Goal: Task Accomplishment & Management: Manage account settings

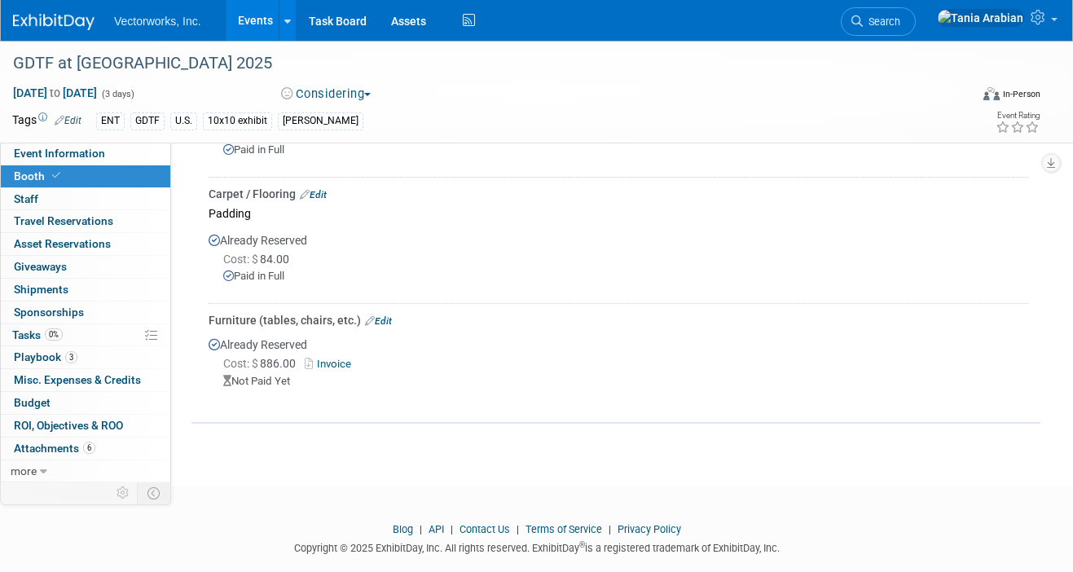
scroll to position [917, 0]
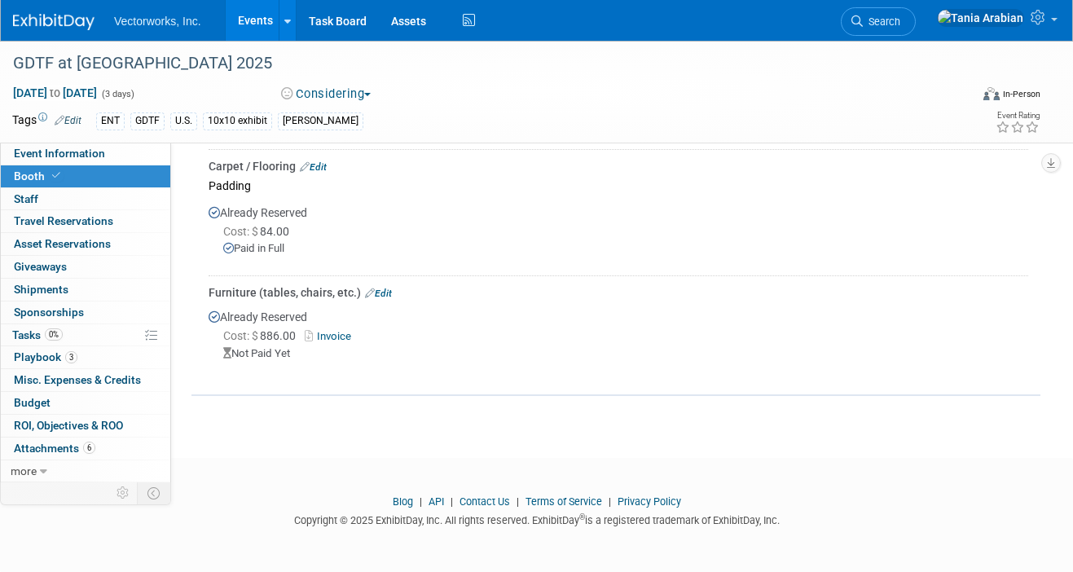
click at [381, 293] on link "Edit" at bounding box center [378, 293] width 27 height 11
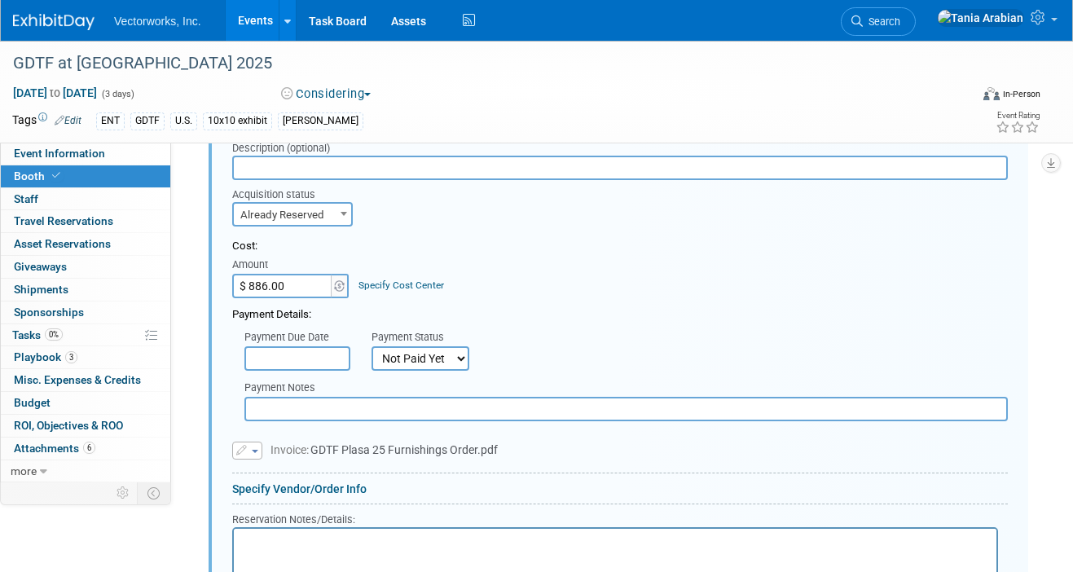
scroll to position [1122, 0]
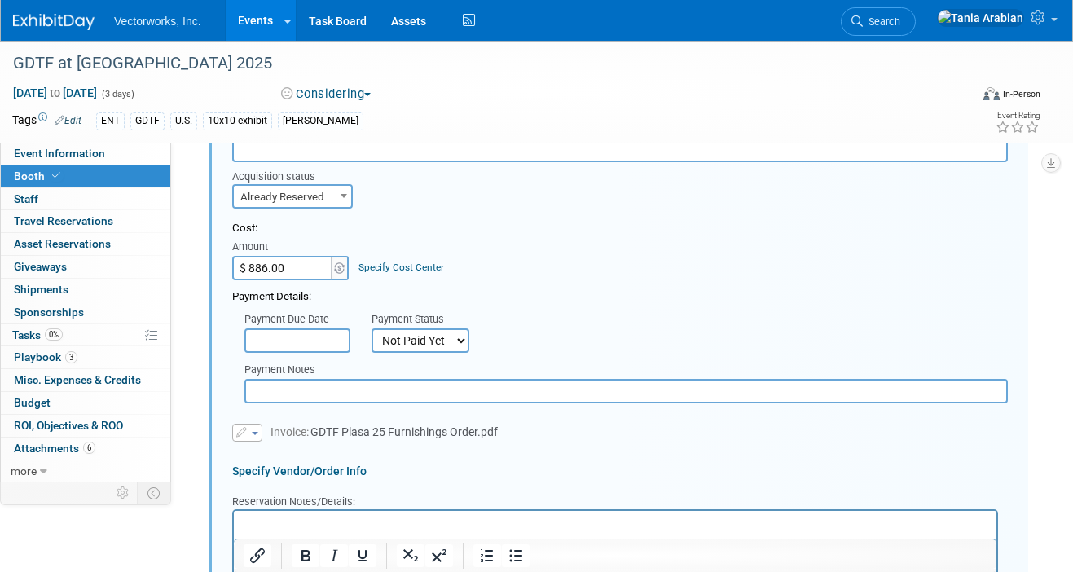
click at [300, 257] on input "$ 886.00" at bounding box center [283, 268] width 102 height 24
click at [331, 341] on input "text" at bounding box center [297, 340] width 106 height 24
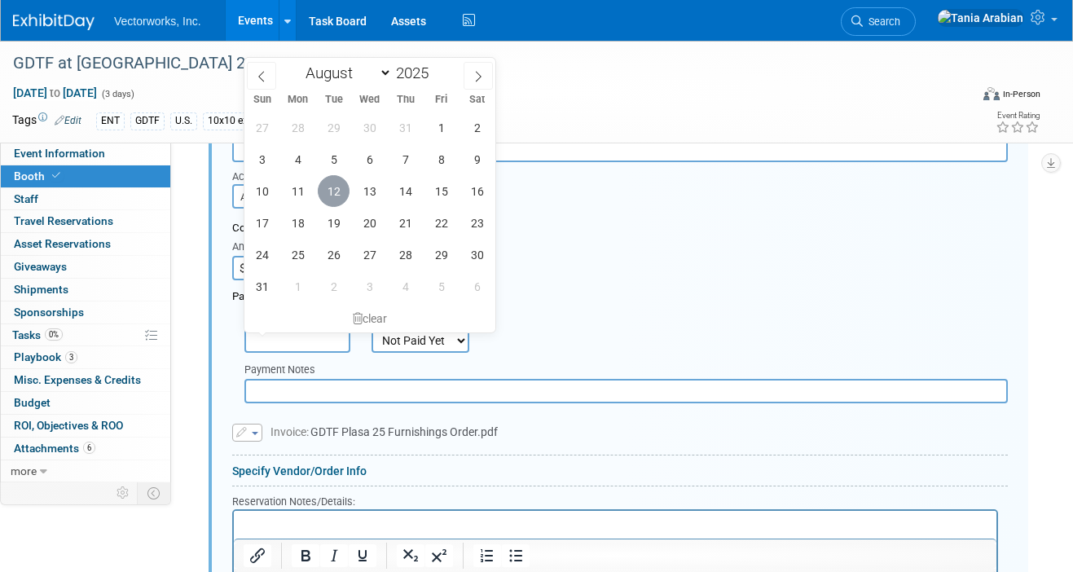
click at [328, 188] on span "12" at bounding box center [334, 191] width 32 height 32
type input "Aug 12, 2025"
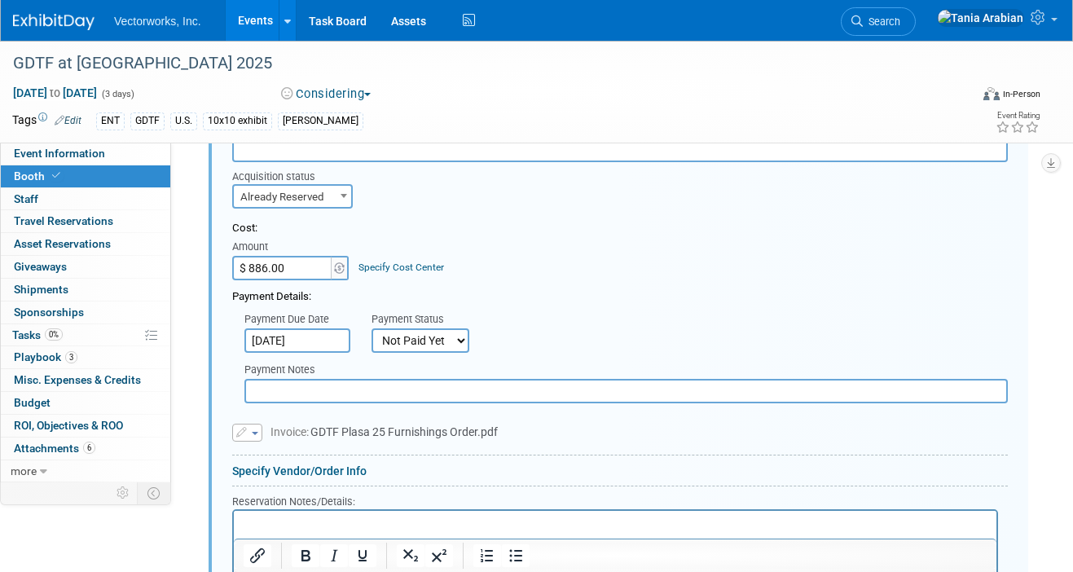
click at [431, 331] on select "Not Paid Yet Partially Paid Paid in Full" at bounding box center [421, 340] width 98 height 24
select select "1"
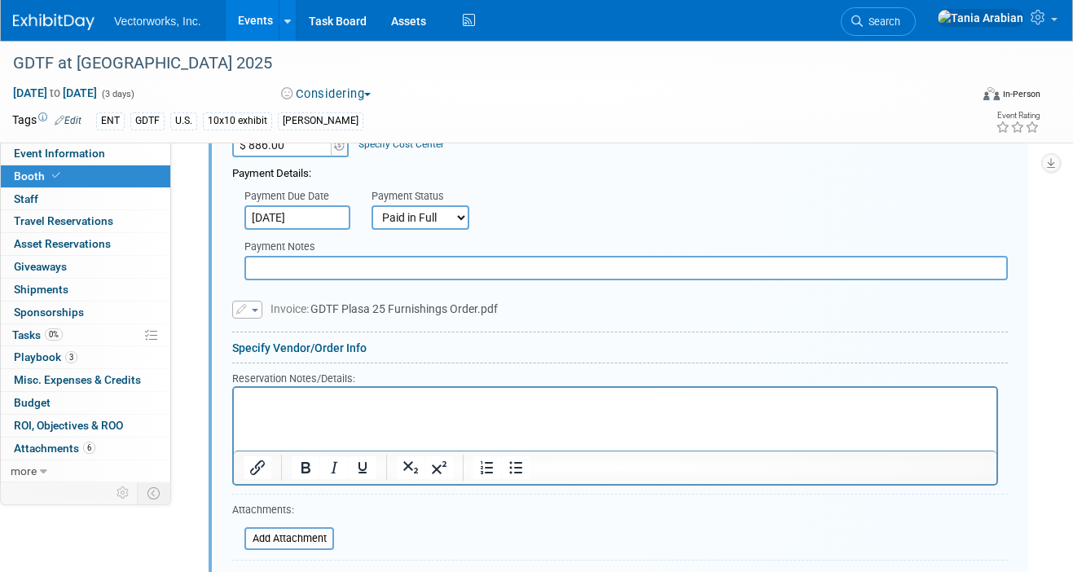
scroll to position [1240, 0]
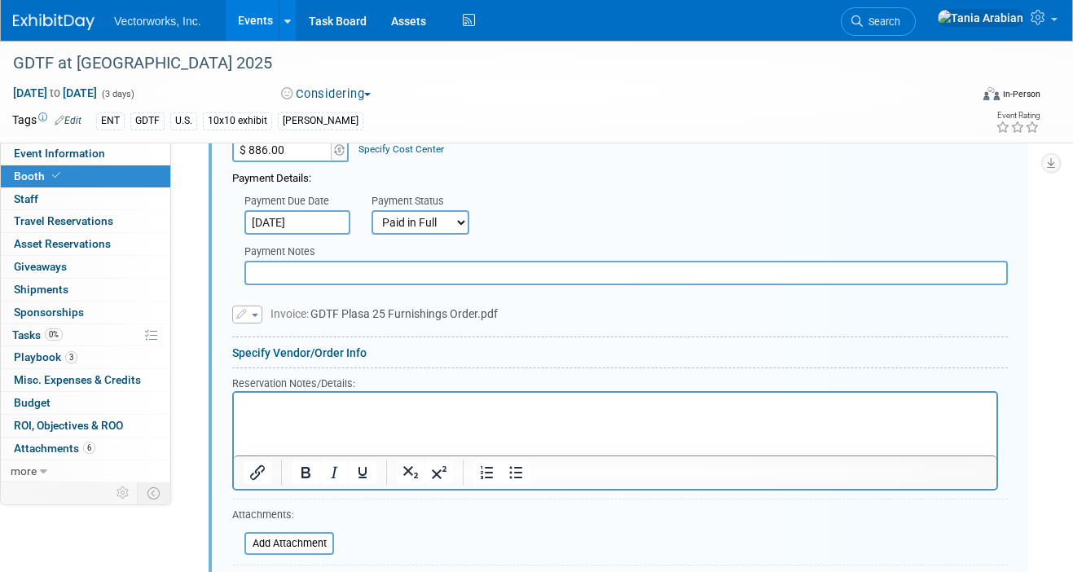
click at [254, 316] on button "button" at bounding box center [247, 315] width 30 height 18
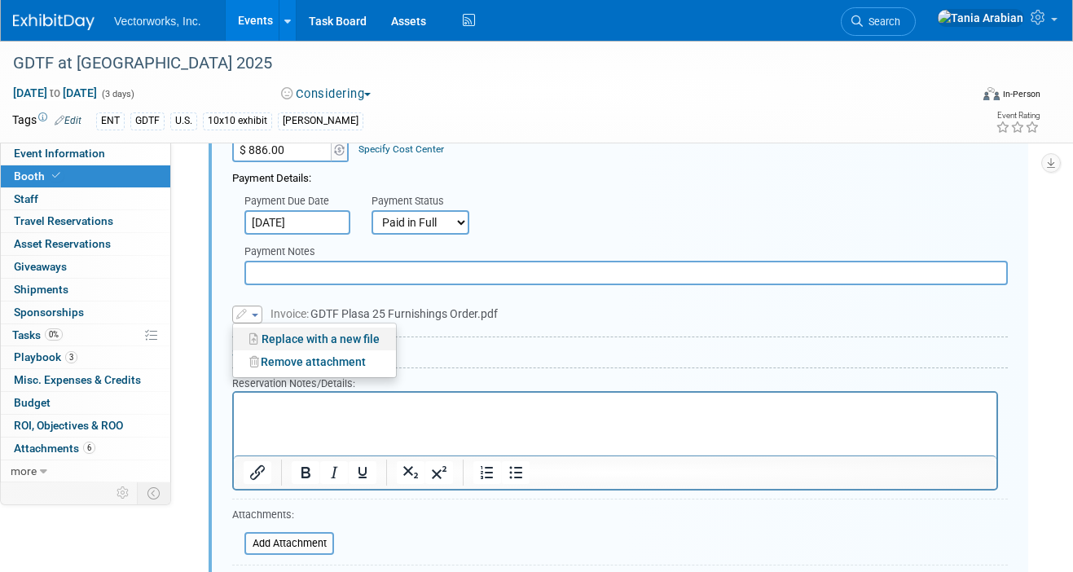
click at [271, 336] on link "Replace with a new file" at bounding box center [314, 339] width 163 height 23
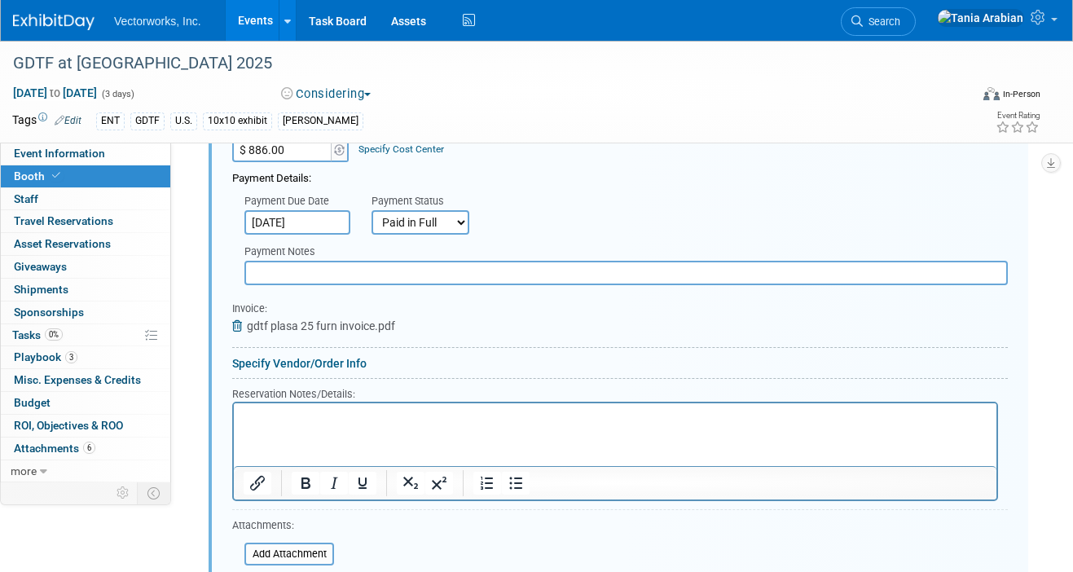
click at [297, 152] on input "$ 886.00" at bounding box center [283, 150] width 102 height 24
type input "$ 1,063.20"
click at [504, 187] on div "Payment Due Date Aug 12, 2025 Payment Status Not Paid Yet Partially Paid Paid i…" at bounding box center [620, 211] width 800 height 48
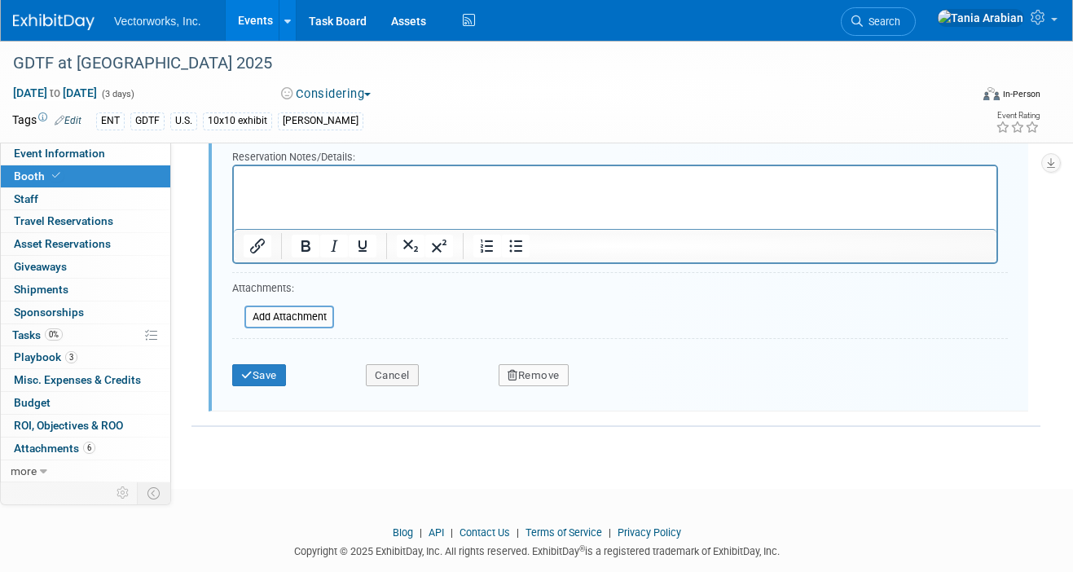
scroll to position [1485, 0]
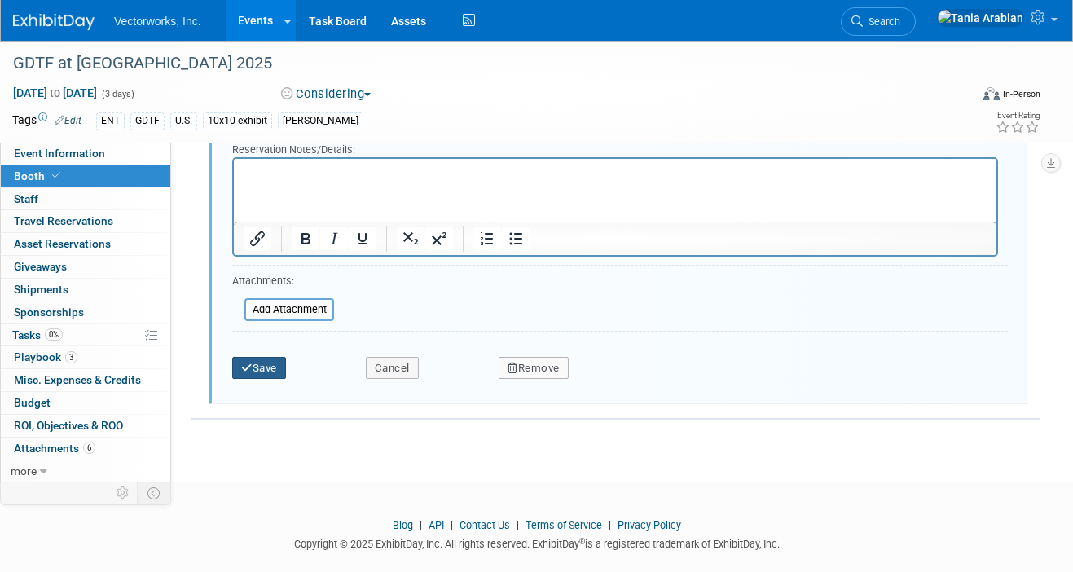
click at [260, 363] on button "Save" at bounding box center [259, 368] width 54 height 23
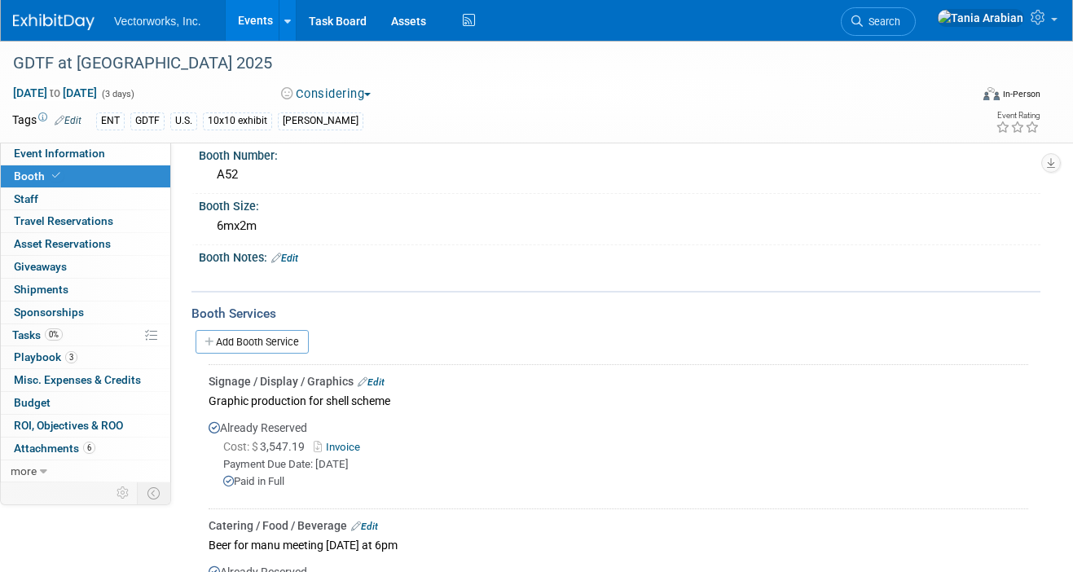
scroll to position [0, 0]
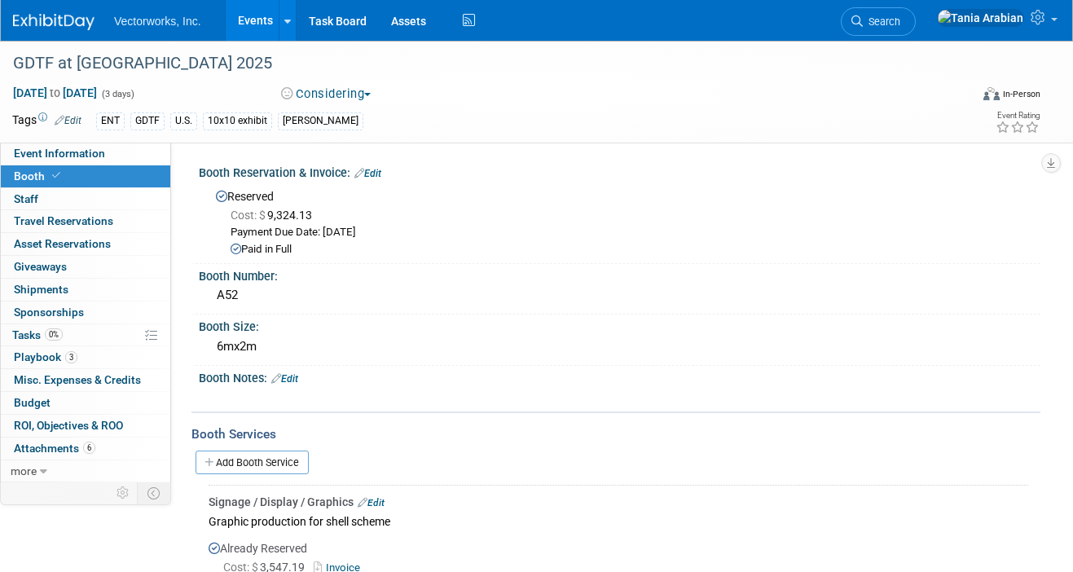
click at [258, 21] on link "Events" at bounding box center [255, 20] width 59 height 41
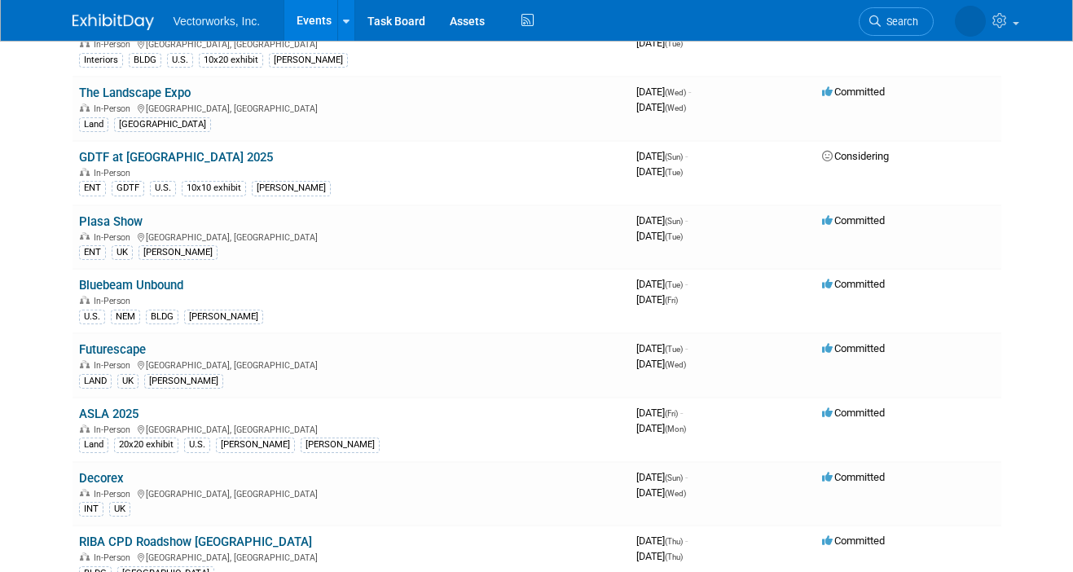
scroll to position [235, 0]
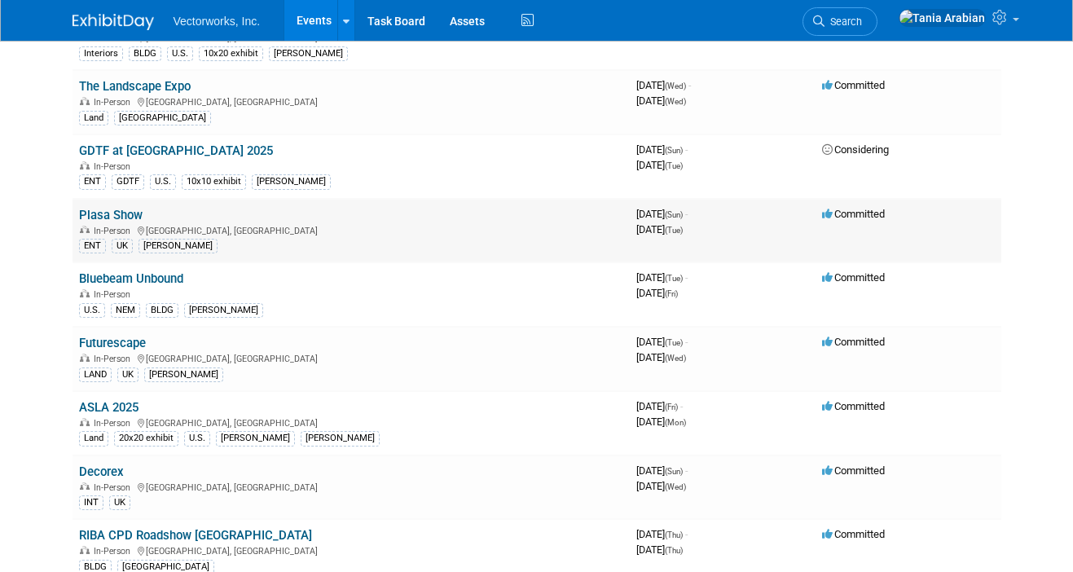
click at [120, 215] on link "Plasa Show" at bounding box center [111, 215] width 64 height 15
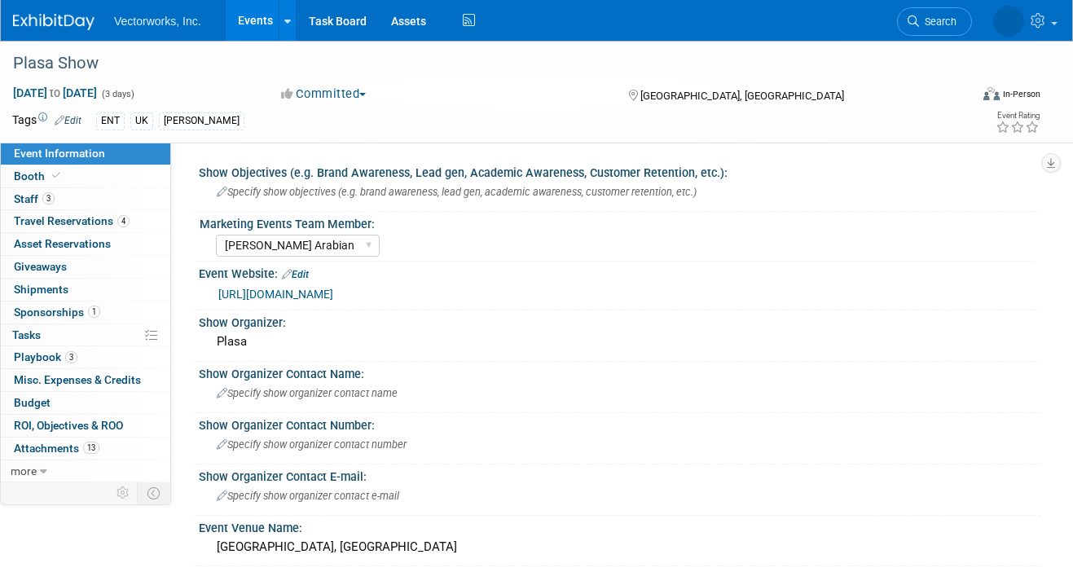
select select "[PERSON_NAME] Arabian"
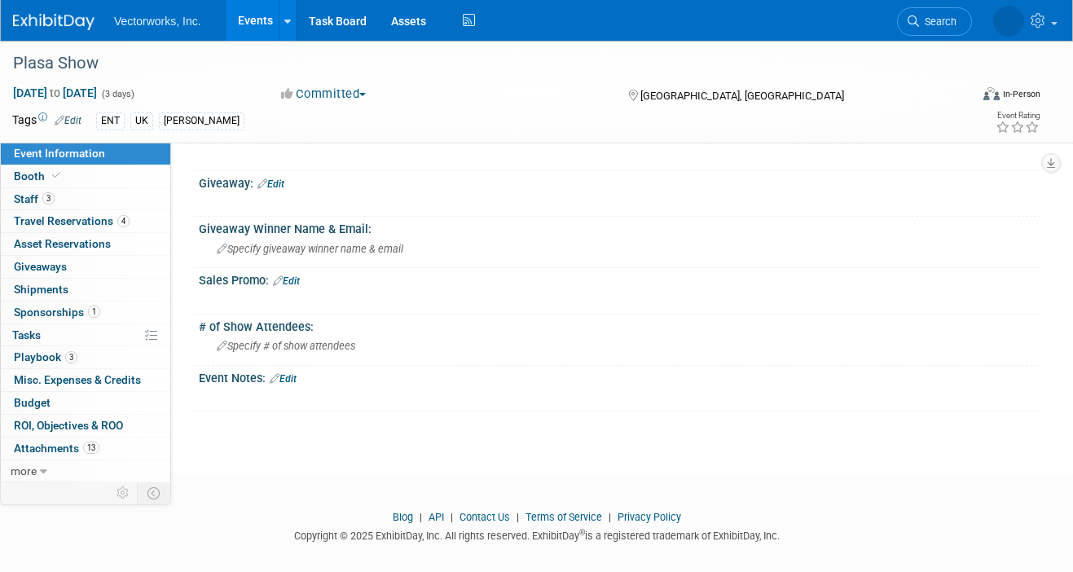
scroll to position [856, 0]
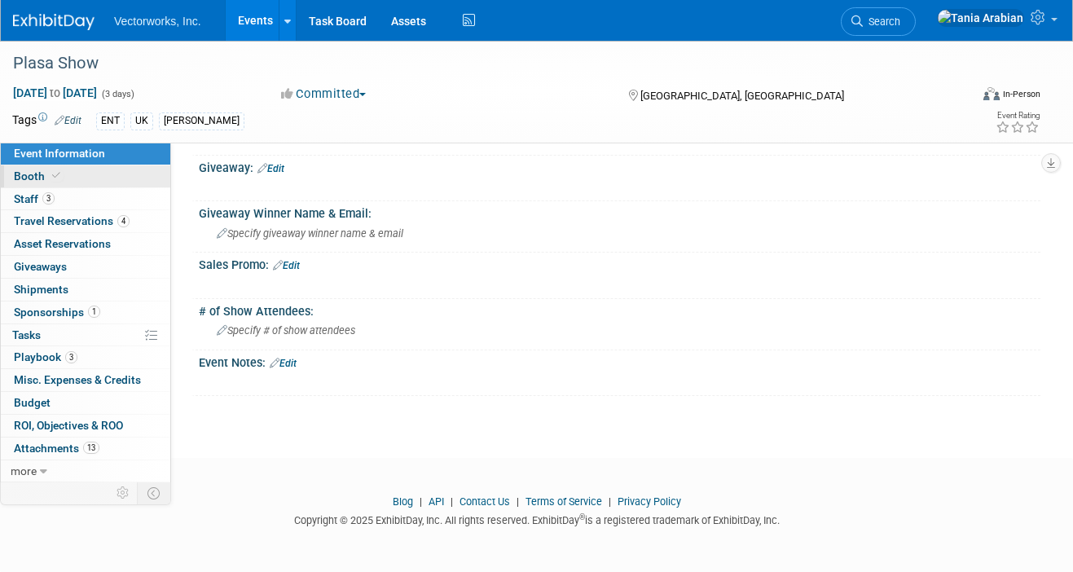
click at [91, 172] on link "Booth" at bounding box center [85, 176] width 169 height 22
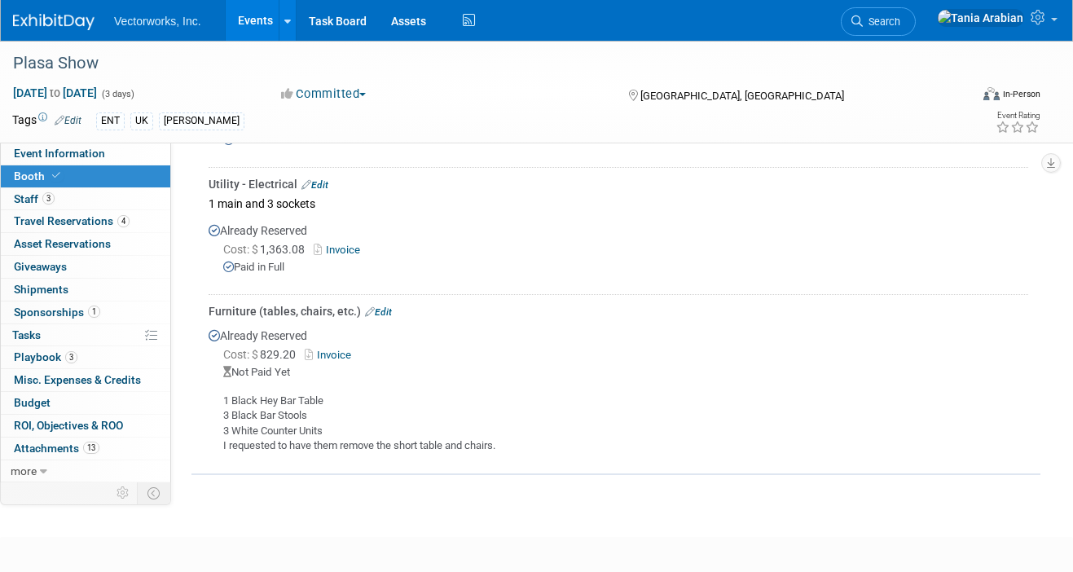
scroll to position [767, 0]
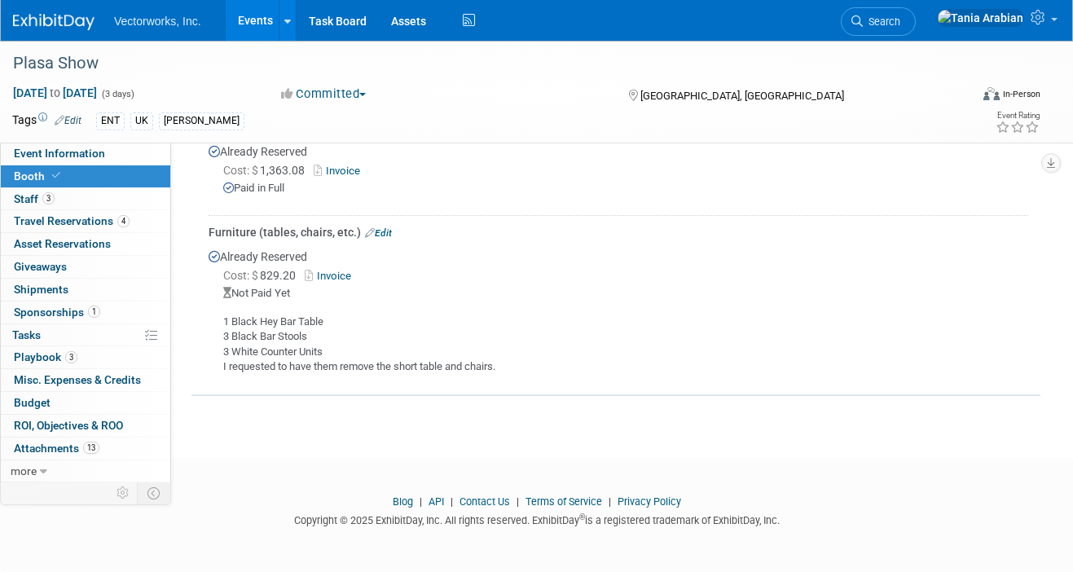
click at [392, 231] on link "Edit" at bounding box center [378, 232] width 27 height 11
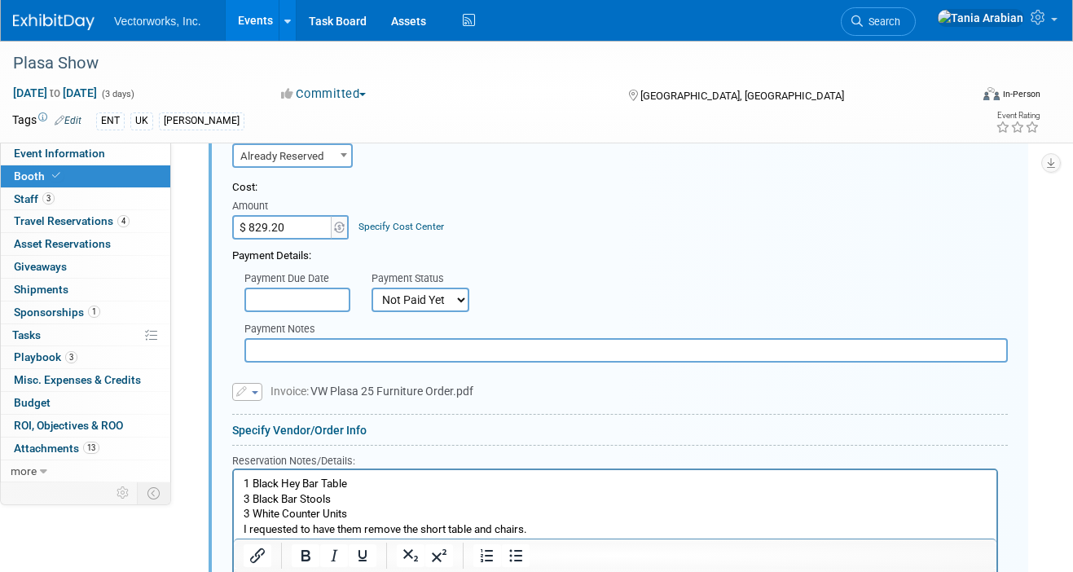
scroll to position [932, 0]
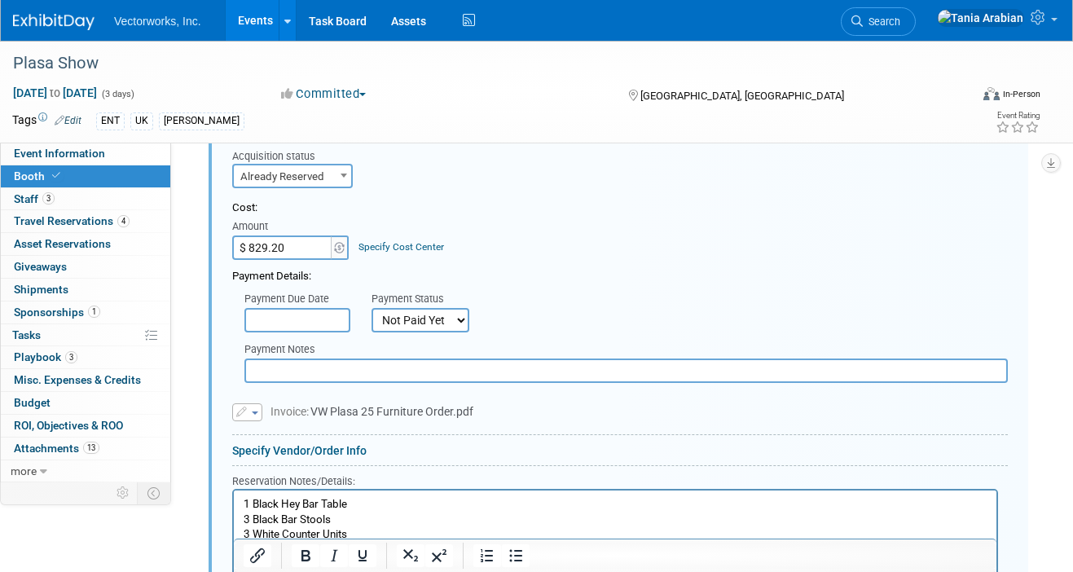
click at [255, 415] on button "button" at bounding box center [247, 412] width 30 height 18
click at [265, 434] on link "Replace with a new file" at bounding box center [314, 436] width 163 height 23
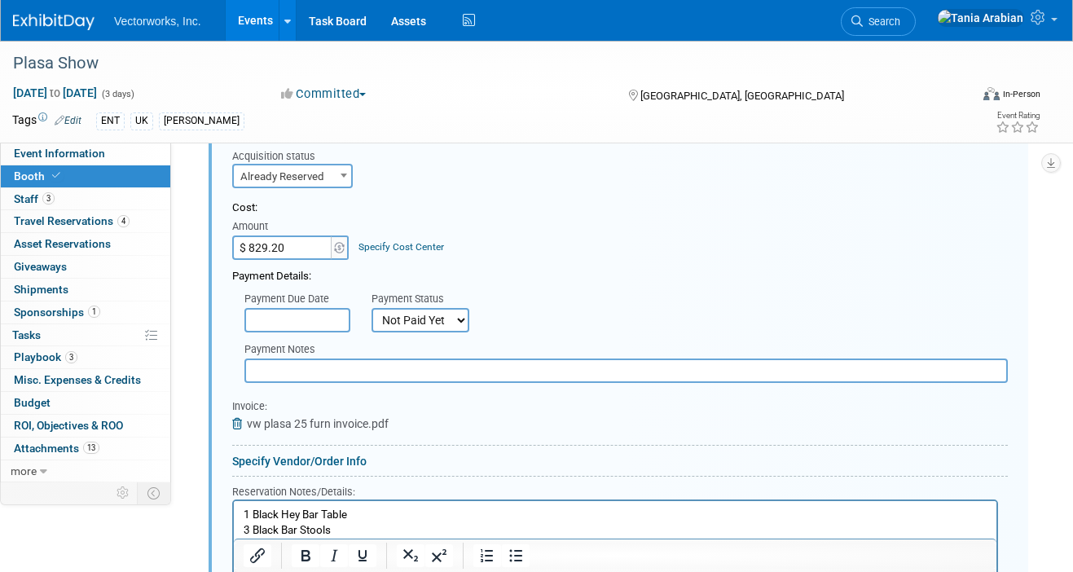
click at [306, 241] on input "$ 829.20" at bounding box center [283, 247] width 102 height 24
type input "$ 811.20"
click at [328, 317] on input "text" at bounding box center [297, 320] width 106 height 24
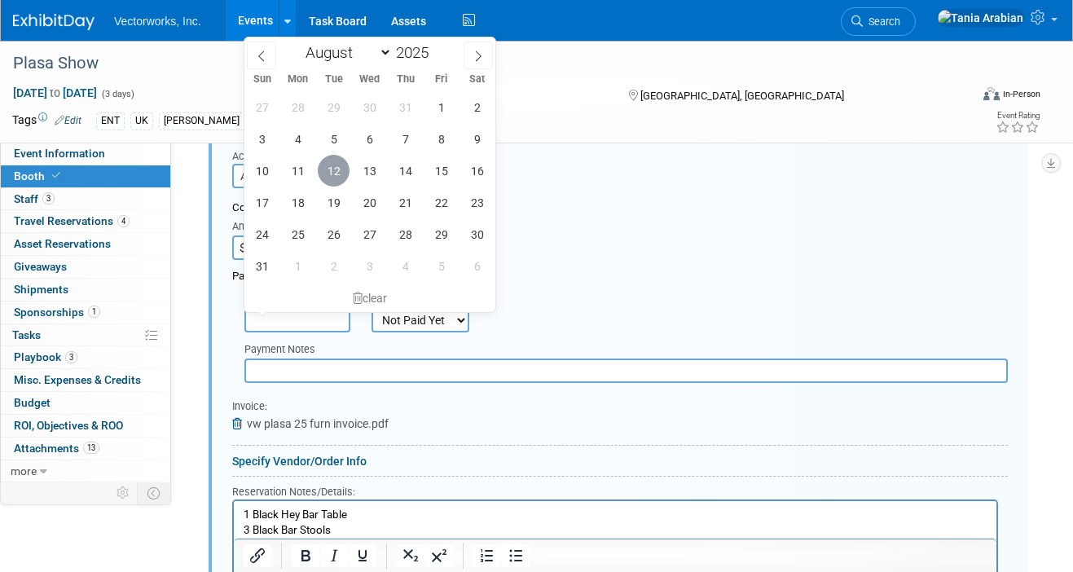
click at [343, 169] on span "12" at bounding box center [334, 171] width 32 height 32
type input "Aug 12, 2025"
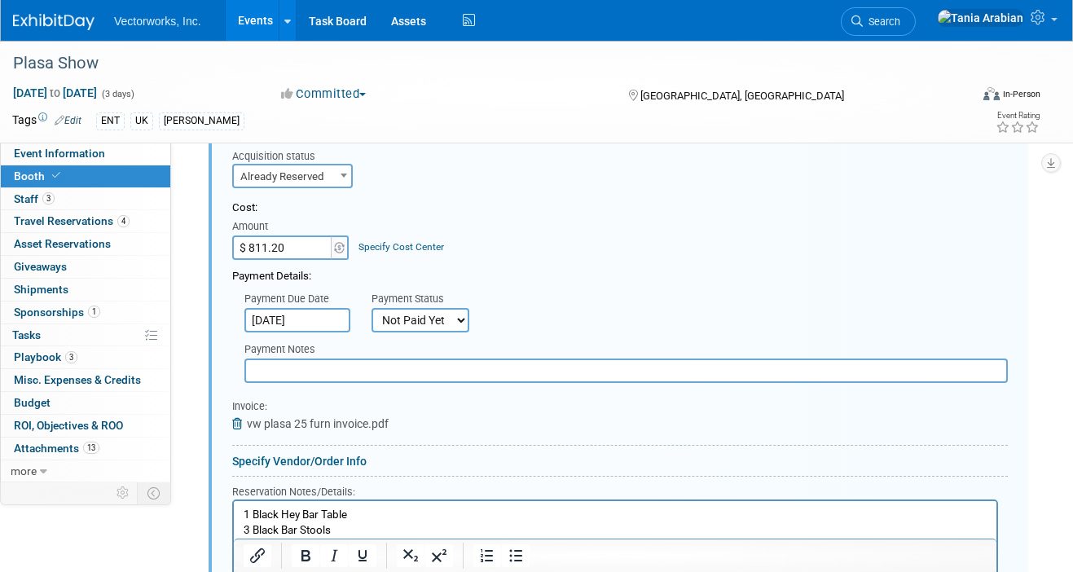
click at [445, 322] on select "Not Paid Yet Partially Paid Paid in Full" at bounding box center [421, 320] width 98 height 24
select select "1"
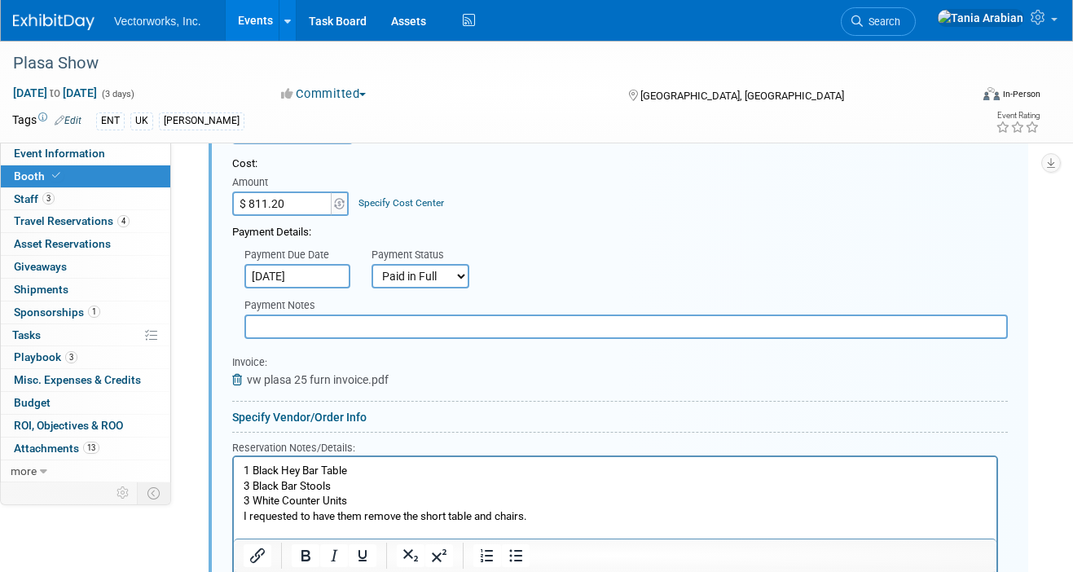
scroll to position [979, 0]
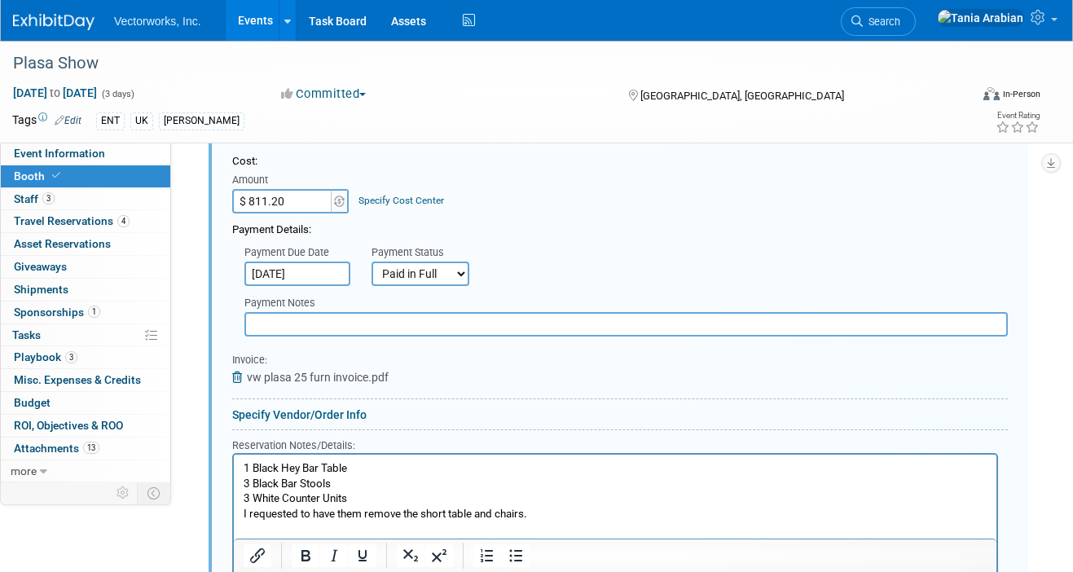
click at [301, 328] on input "text" at bounding box center [625, 324] width 763 height 24
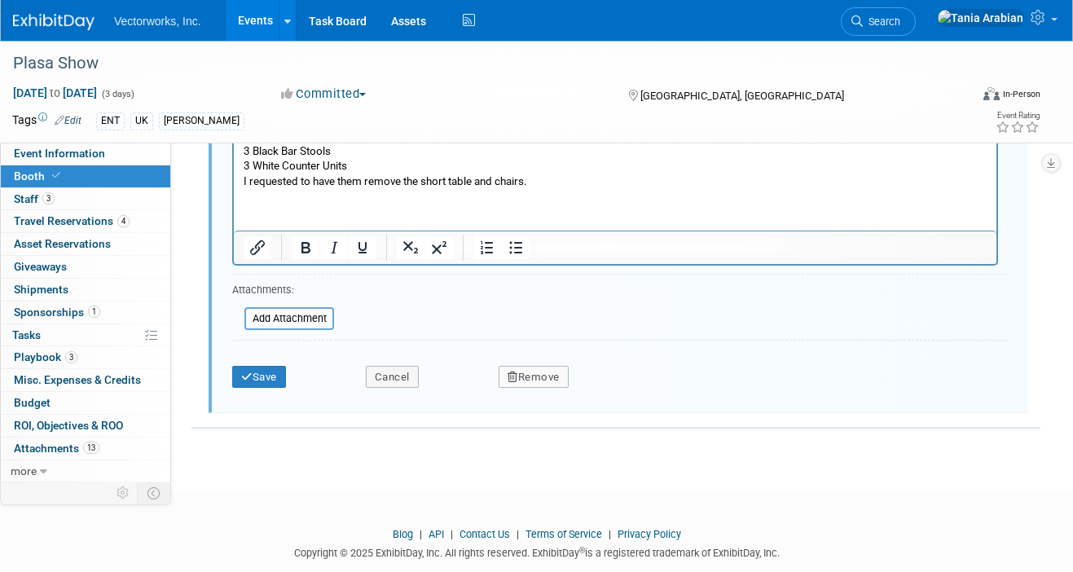
scroll to position [1344, 0]
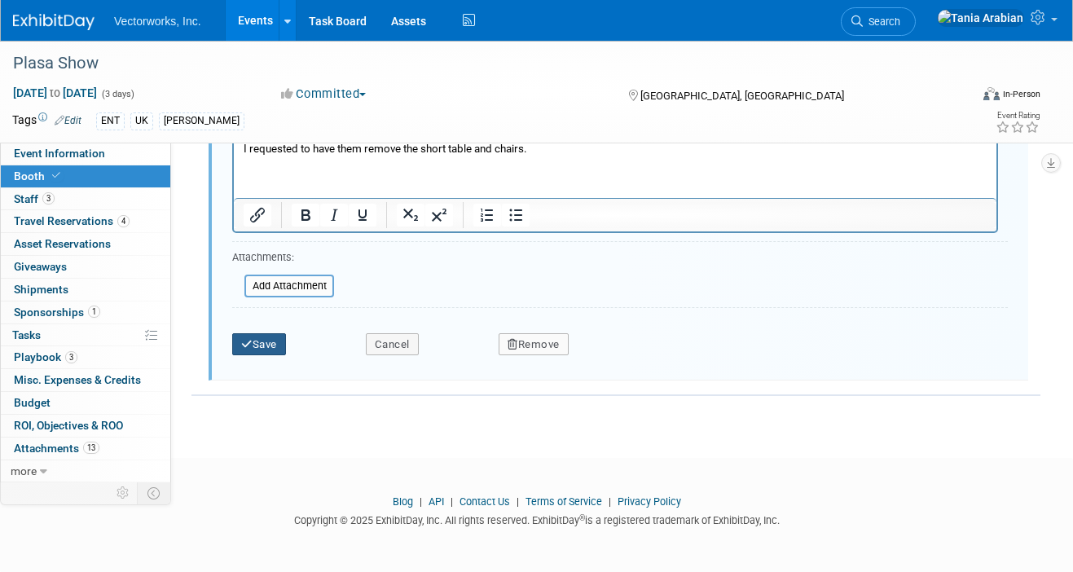
type input "Paid with cc on 8/12."
click at [252, 341] on button "Save" at bounding box center [259, 344] width 54 height 23
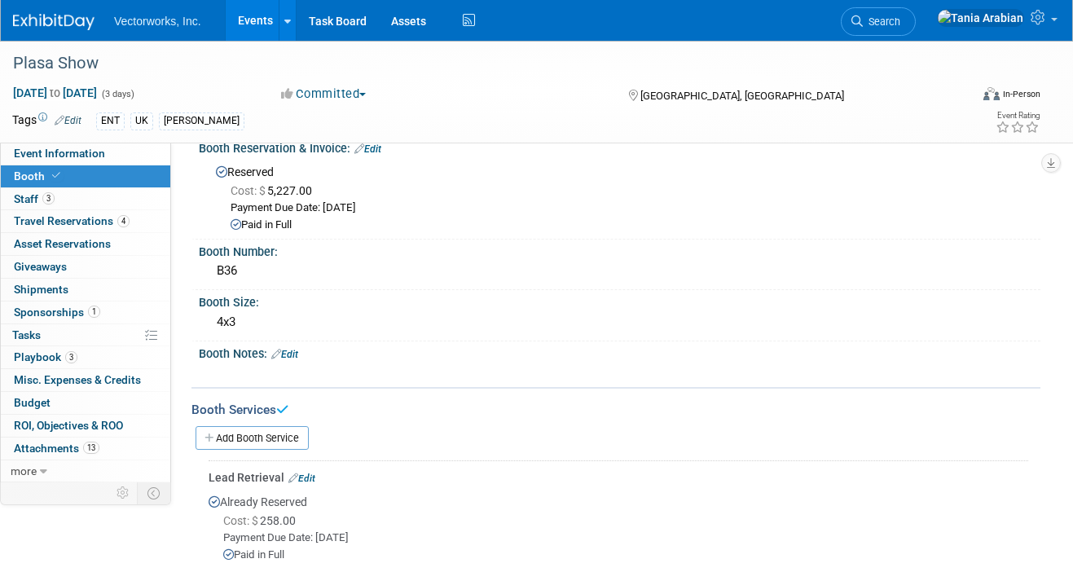
scroll to position [0, 0]
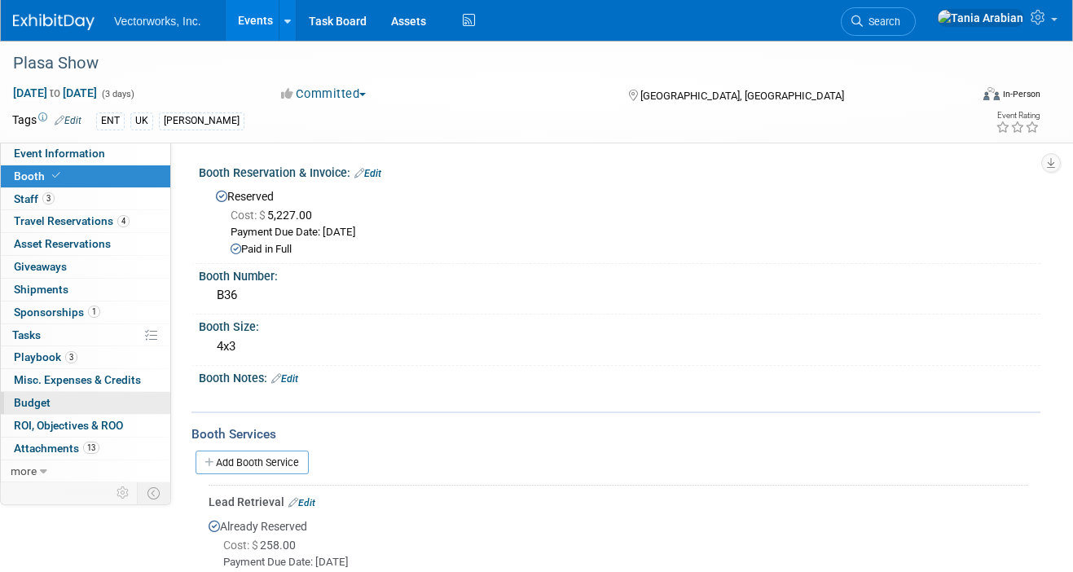
click at [37, 399] on span "Budget" at bounding box center [32, 402] width 37 height 13
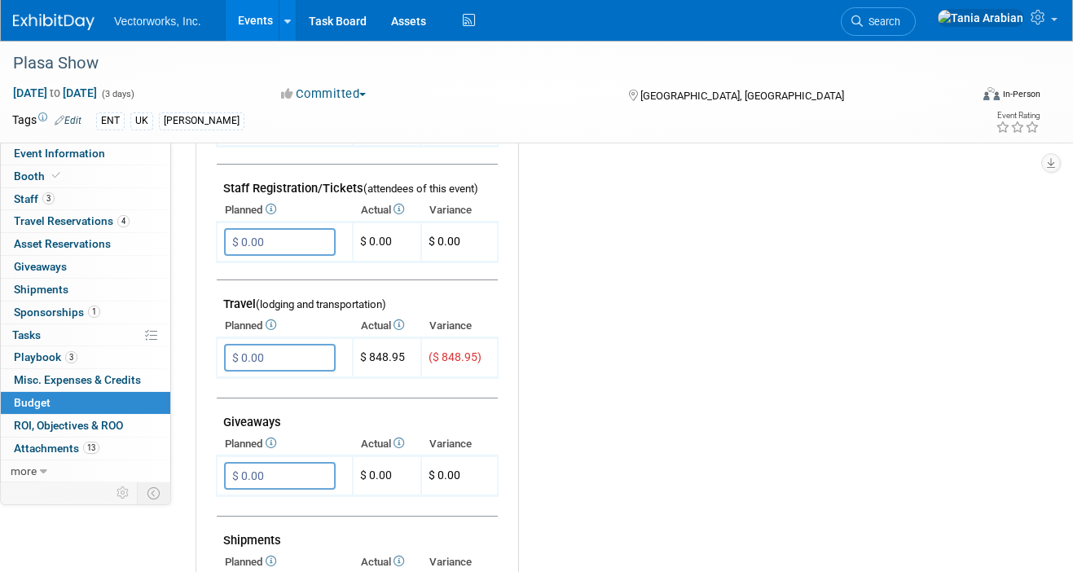
scroll to position [535, 0]
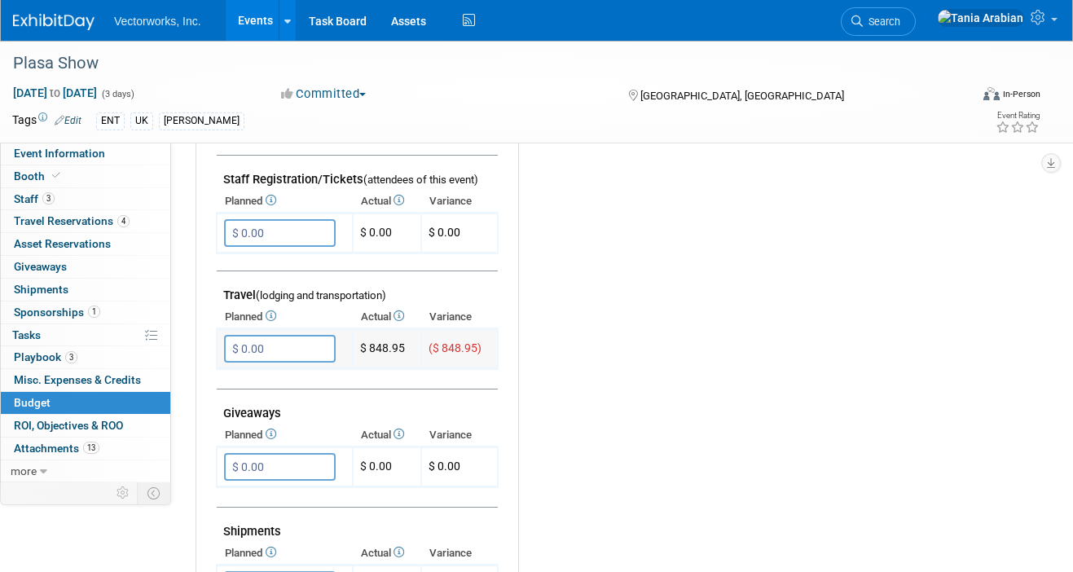
click at [304, 345] on input "$ 0.00" at bounding box center [280, 349] width 112 height 28
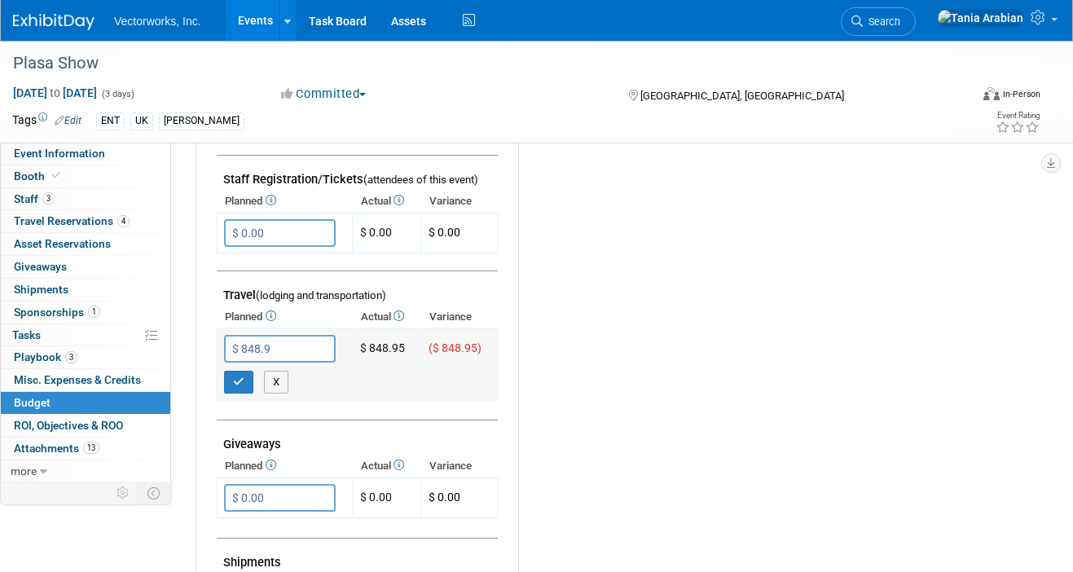
type input "$ 848.95"
click at [230, 385] on button "button" at bounding box center [238, 382] width 29 height 23
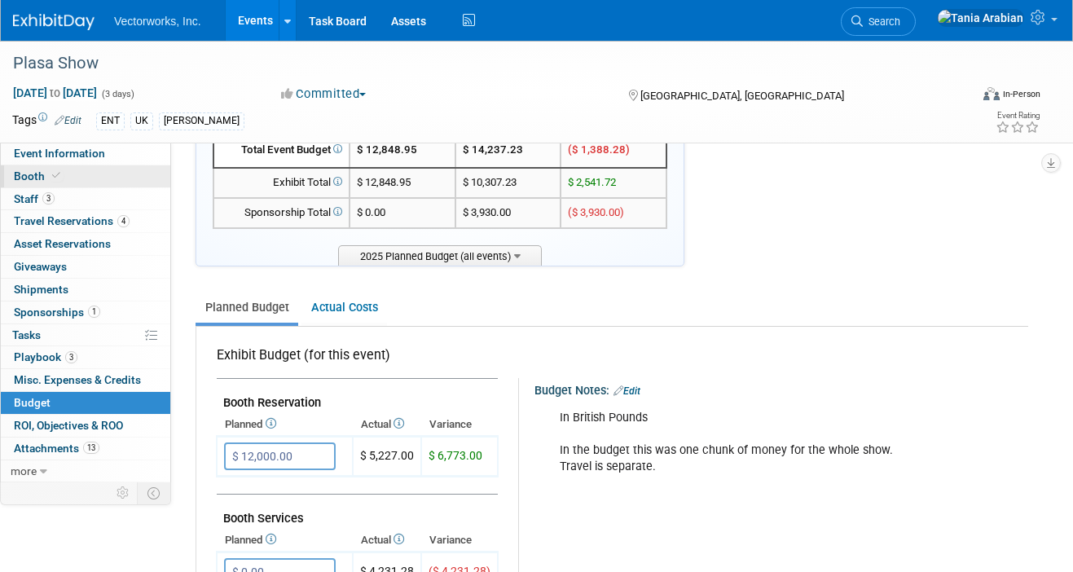
scroll to position [0, 0]
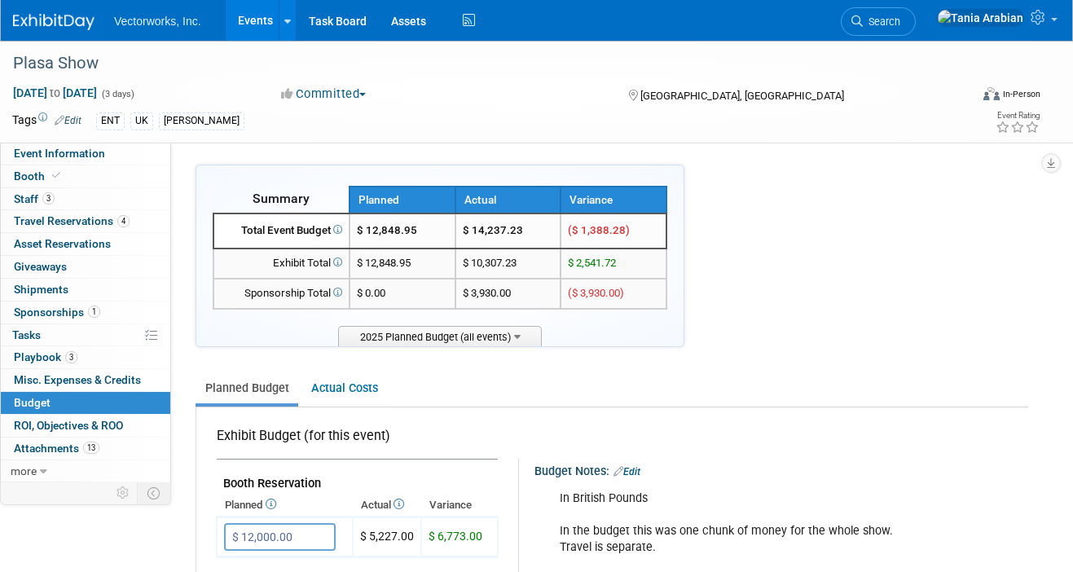
click at [262, 24] on link "Events" at bounding box center [255, 20] width 59 height 41
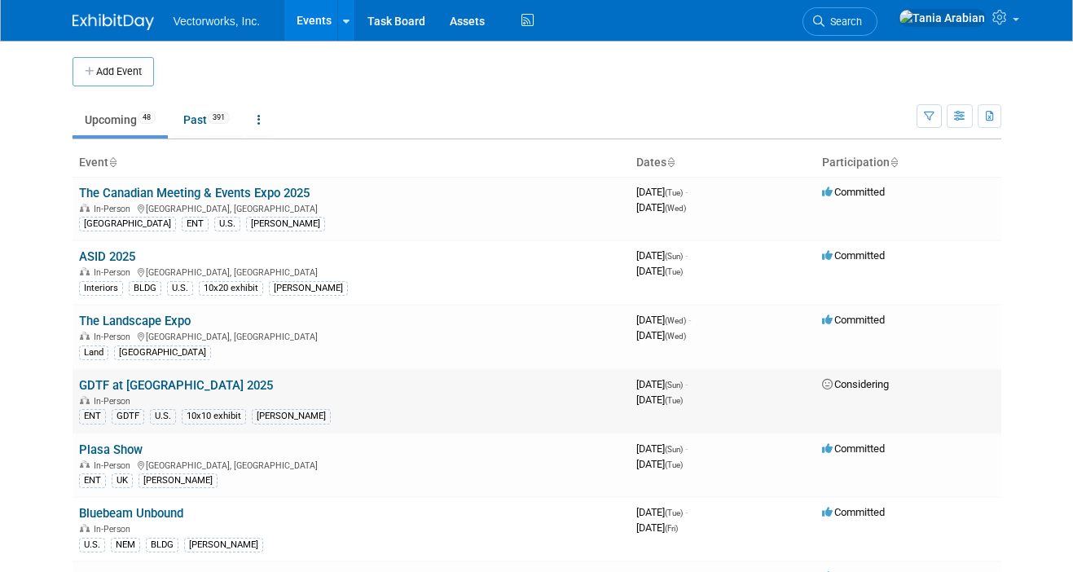
click at [143, 383] on link "GDTF at [GEOGRAPHIC_DATA] 2025" at bounding box center [176, 385] width 194 height 15
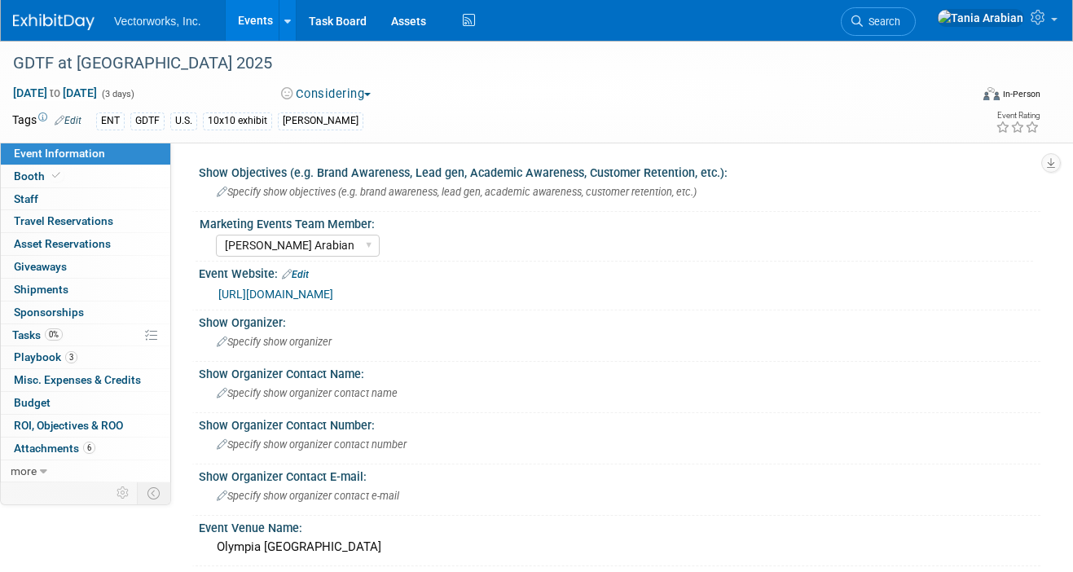
select select "[PERSON_NAME] Arabian"
click at [33, 403] on span "Budget" at bounding box center [32, 402] width 37 height 13
